Goal: Transaction & Acquisition: Purchase product/service

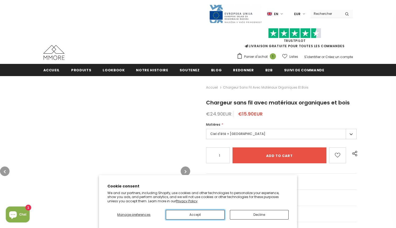
click at [195, 214] on button "Accept" at bounding box center [195, 215] width 59 height 10
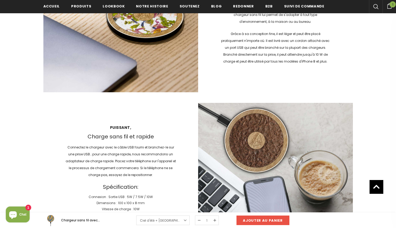
scroll to position [683, 0]
